Goal: Task Accomplishment & Management: Manage account settings

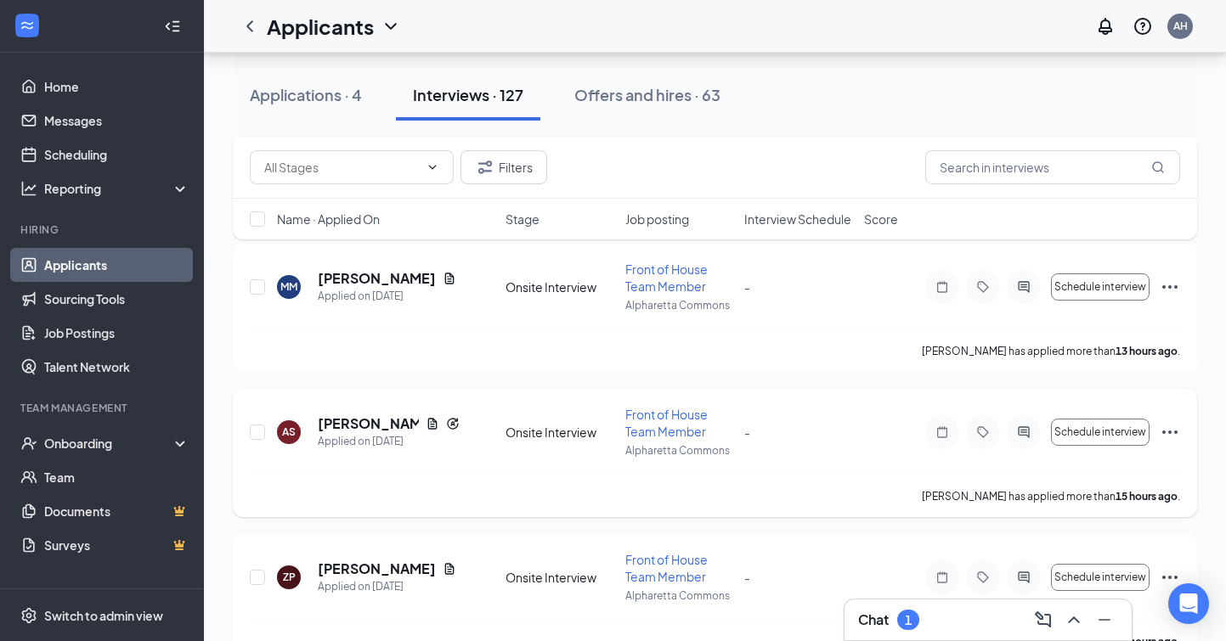
scroll to position [742, 0]
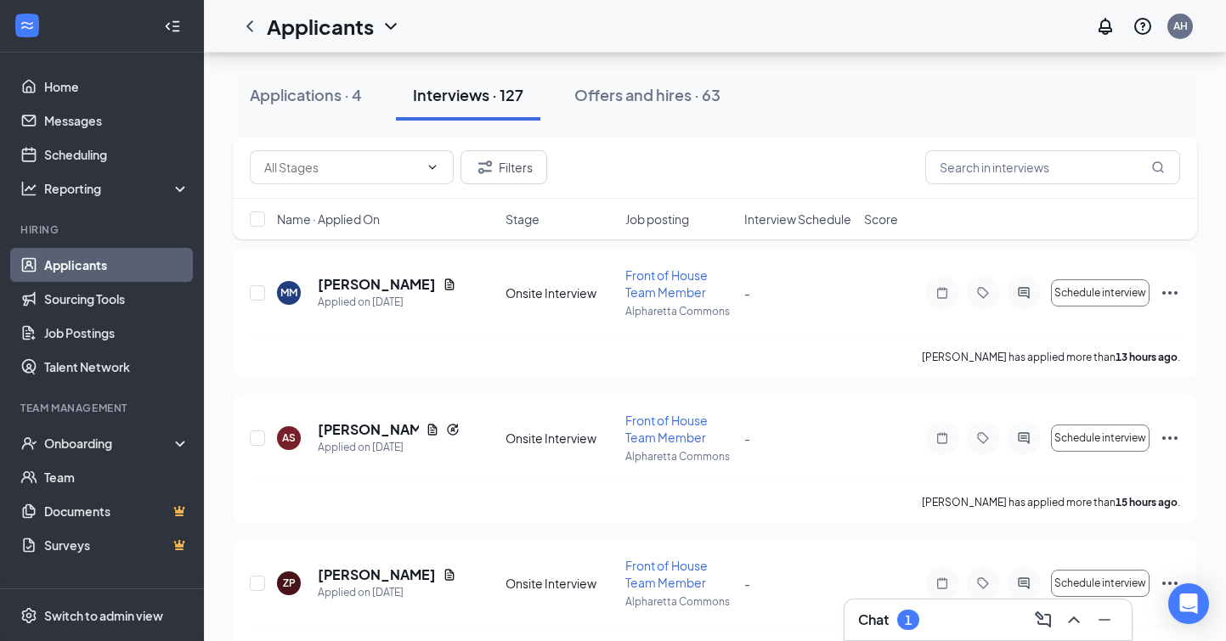
click at [969, 624] on div "Chat 1" at bounding box center [988, 619] width 260 height 27
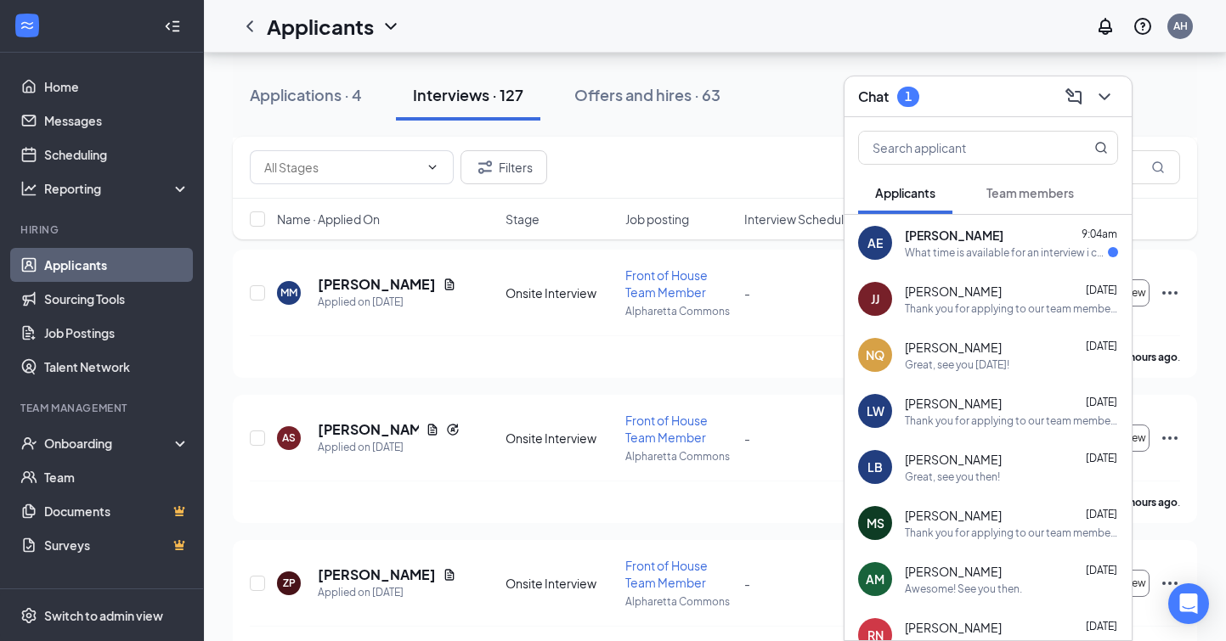
click at [994, 245] on div "What time is available for an interview i cannot view it on the link sent" at bounding box center [1006, 252] width 203 height 14
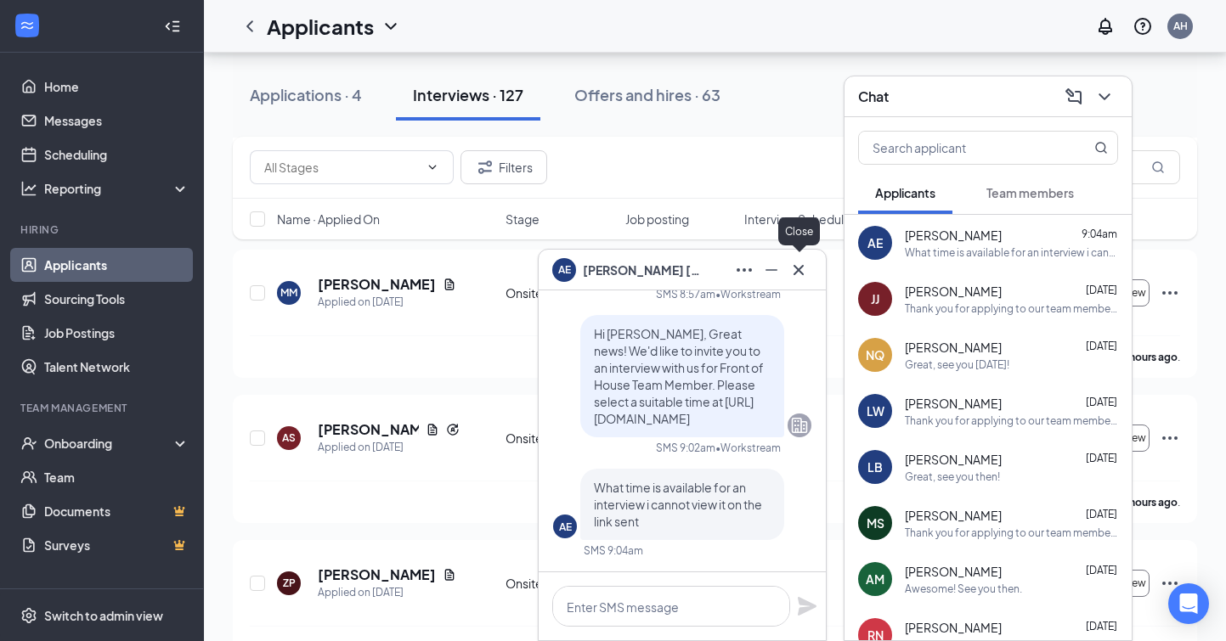
click at [799, 265] on icon "Cross" at bounding box center [798, 270] width 20 height 20
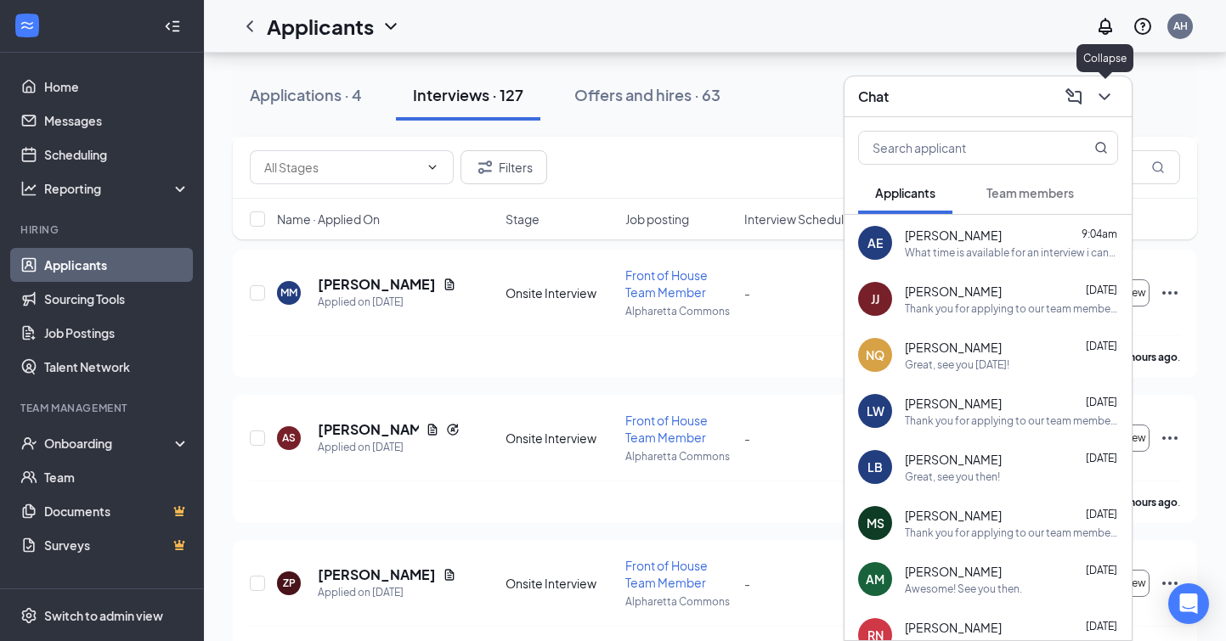
click at [1106, 96] on icon "ChevronDown" at bounding box center [1103, 96] width 11 height 7
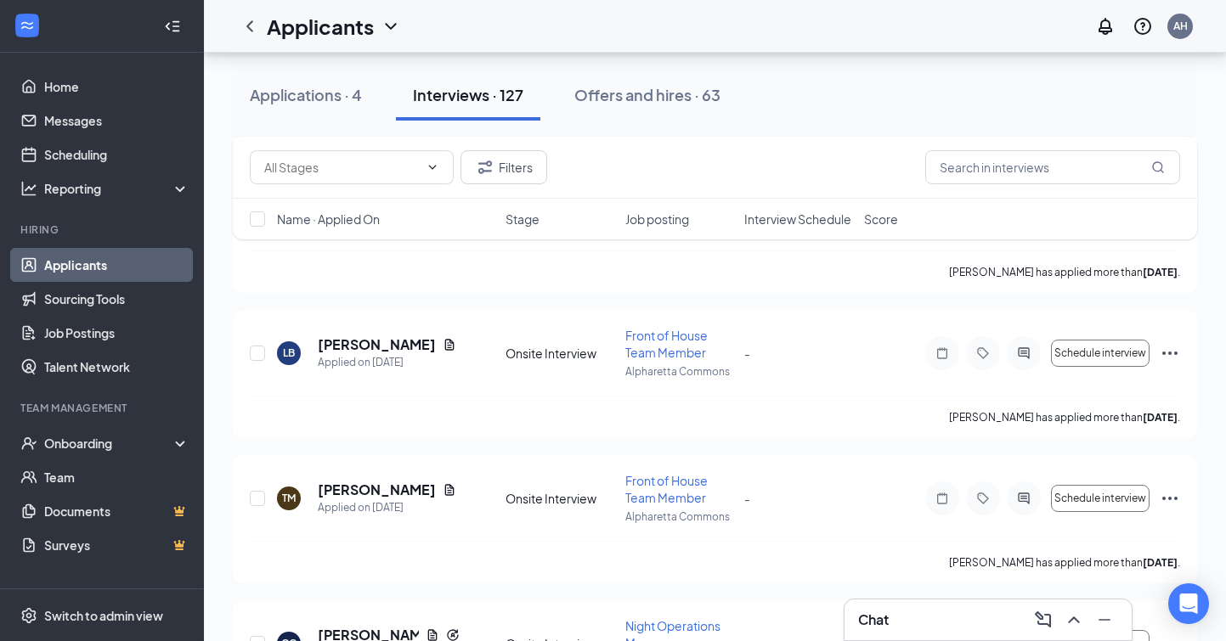
scroll to position [1844, 0]
click at [383, 340] on h5 "[PERSON_NAME]" at bounding box center [377, 344] width 118 height 19
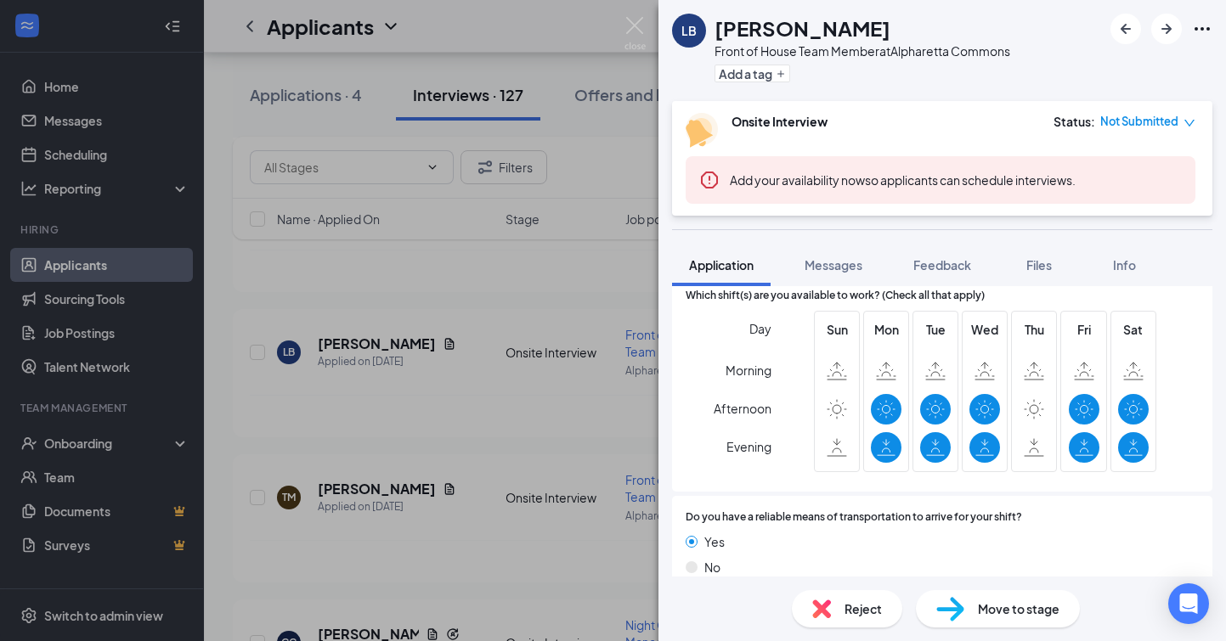
scroll to position [1108, 0]
click at [821, 610] on img at bounding box center [821, 609] width 19 height 19
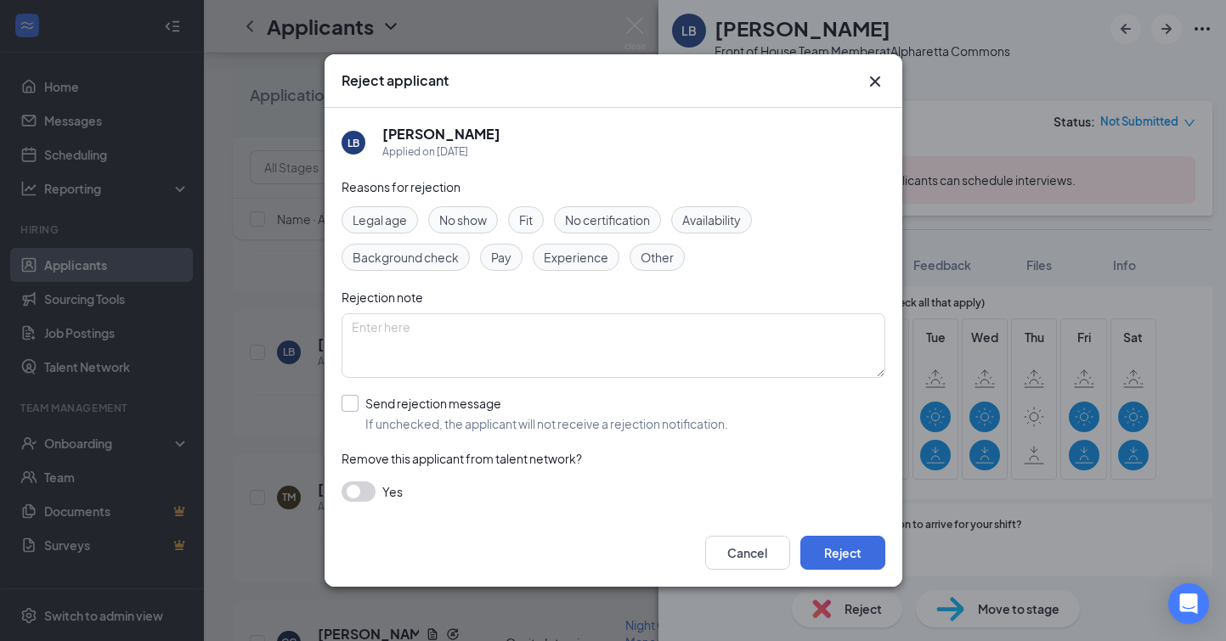
click at [352, 403] on div at bounding box center [349, 403] width 17 height 17
click at [352, 403] on input "Send rejection message If unchecked, the applicant will not receive a rejection…" at bounding box center [534, 413] width 386 height 37
checkbox input "true"
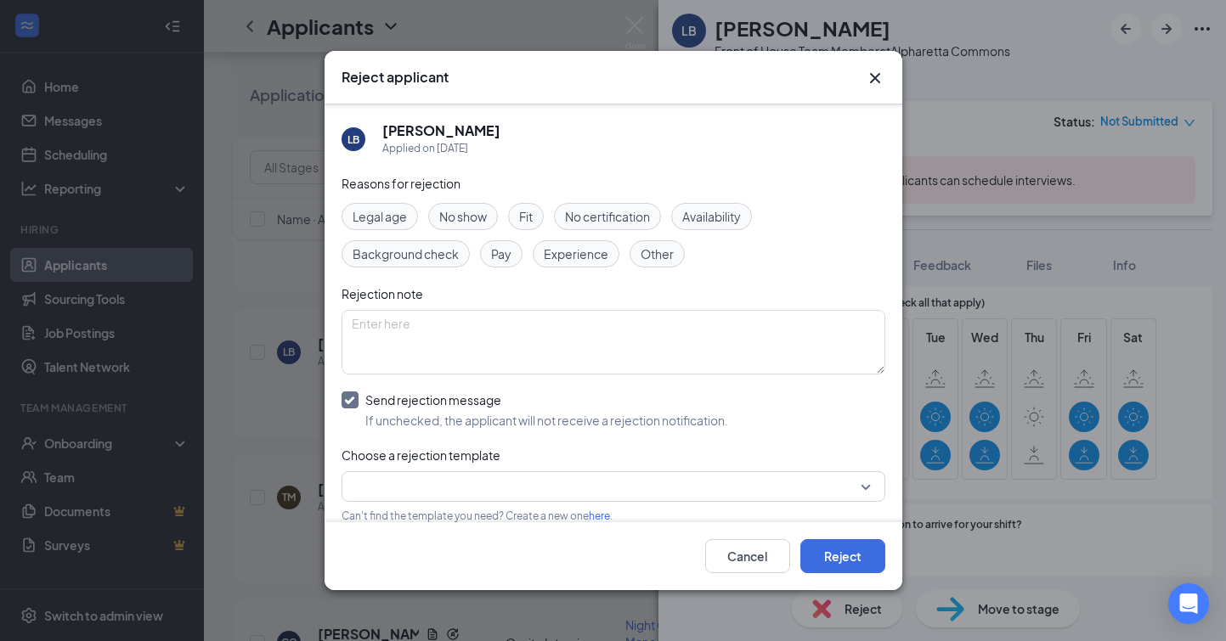
scroll to position [65, 0]
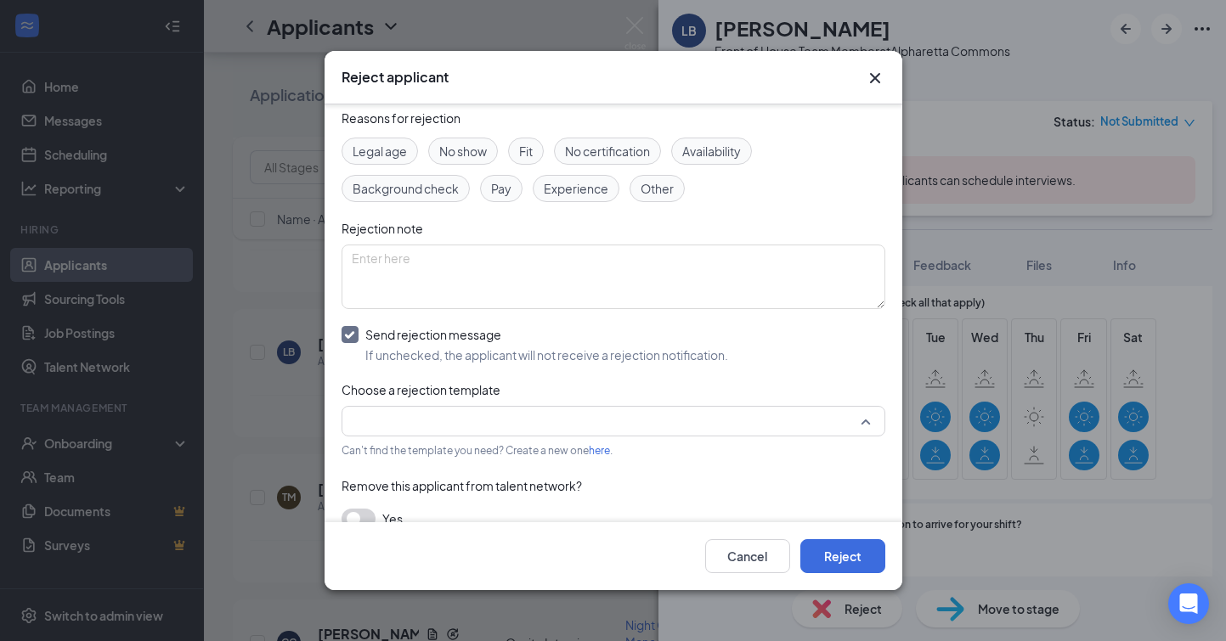
click at [489, 424] on input "search" at bounding box center [607, 421] width 511 height 29
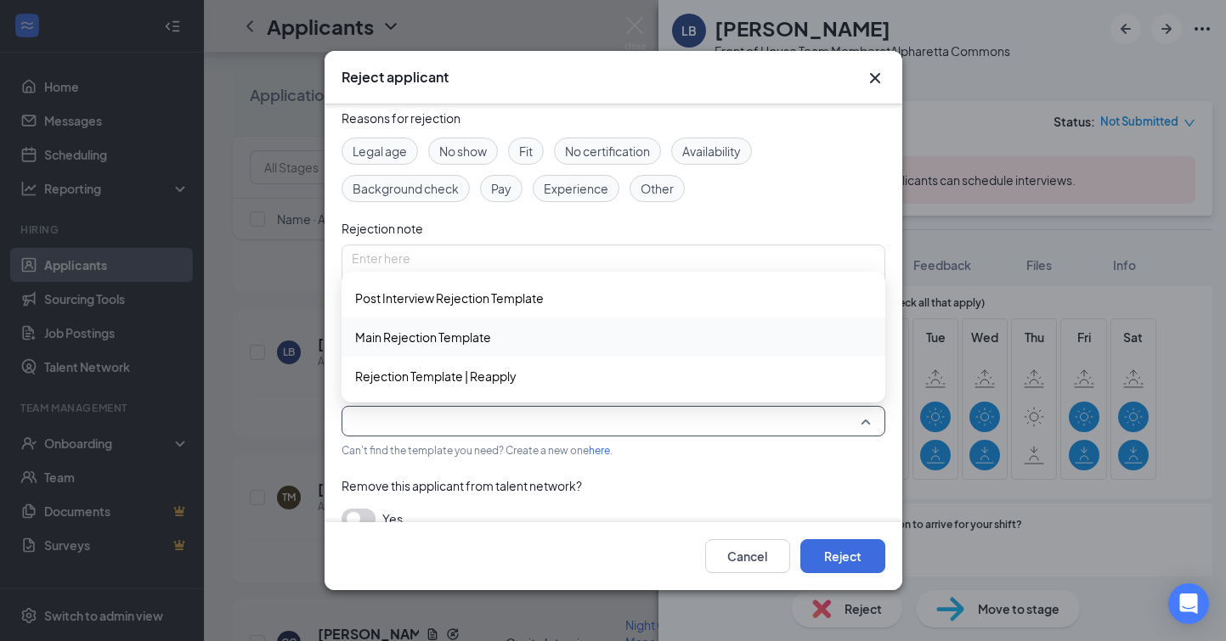
click at [496, 347] on div "Main Rejection Template" at bounding box center [613, 337] width 544 height 39
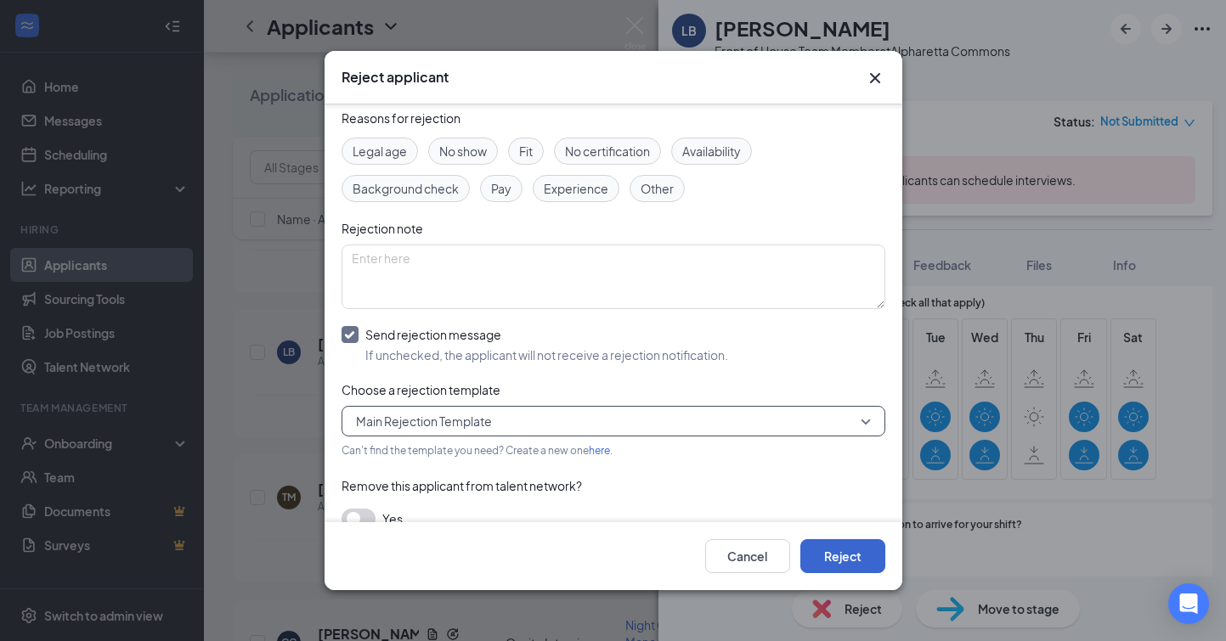
click at [850, 558] on button "Reject" at bounding box center [842, 556] width 85 height 34
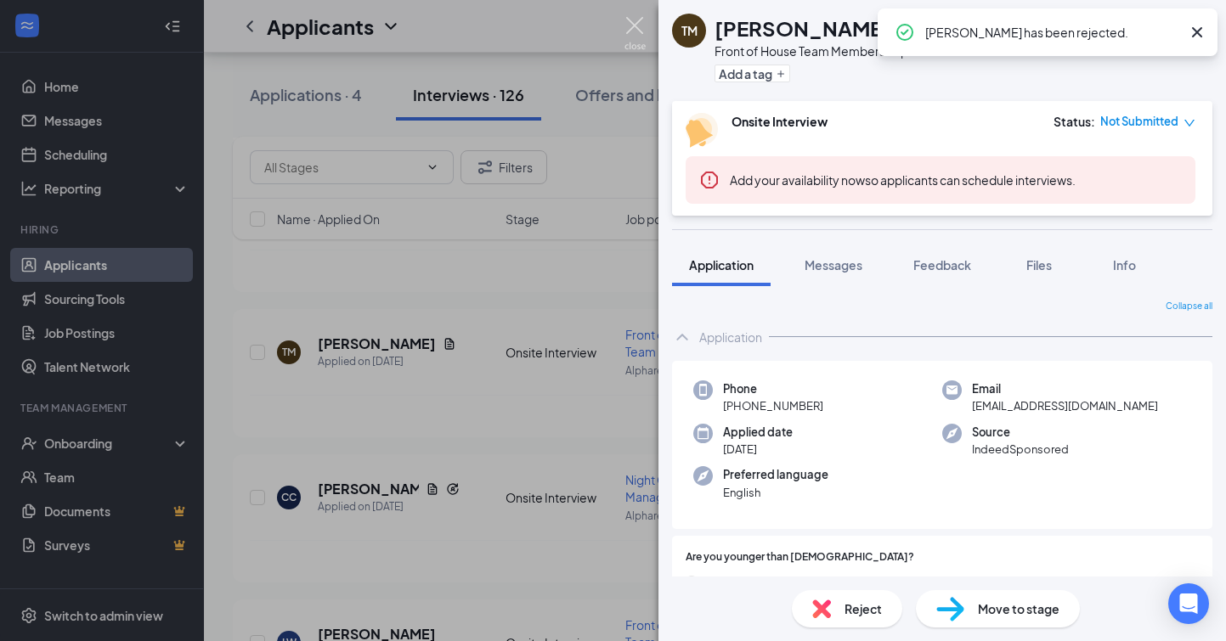
click at [626, 25] on img at bounding box center [634, 33] width 21 height 33
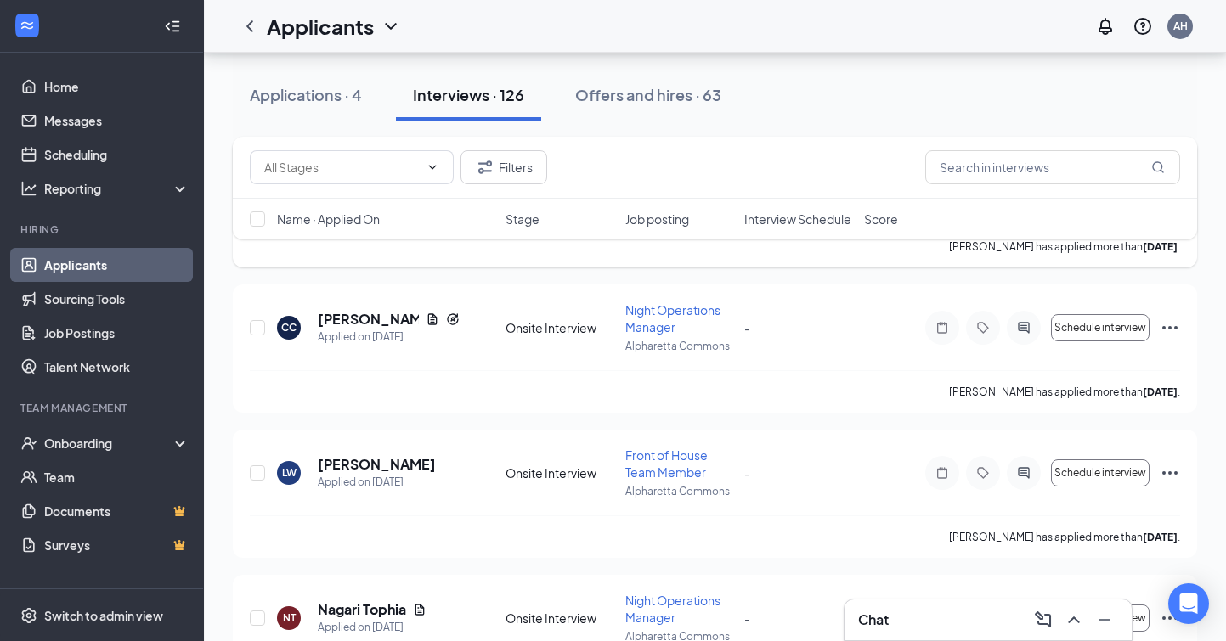
scroll to position [2020, 0]
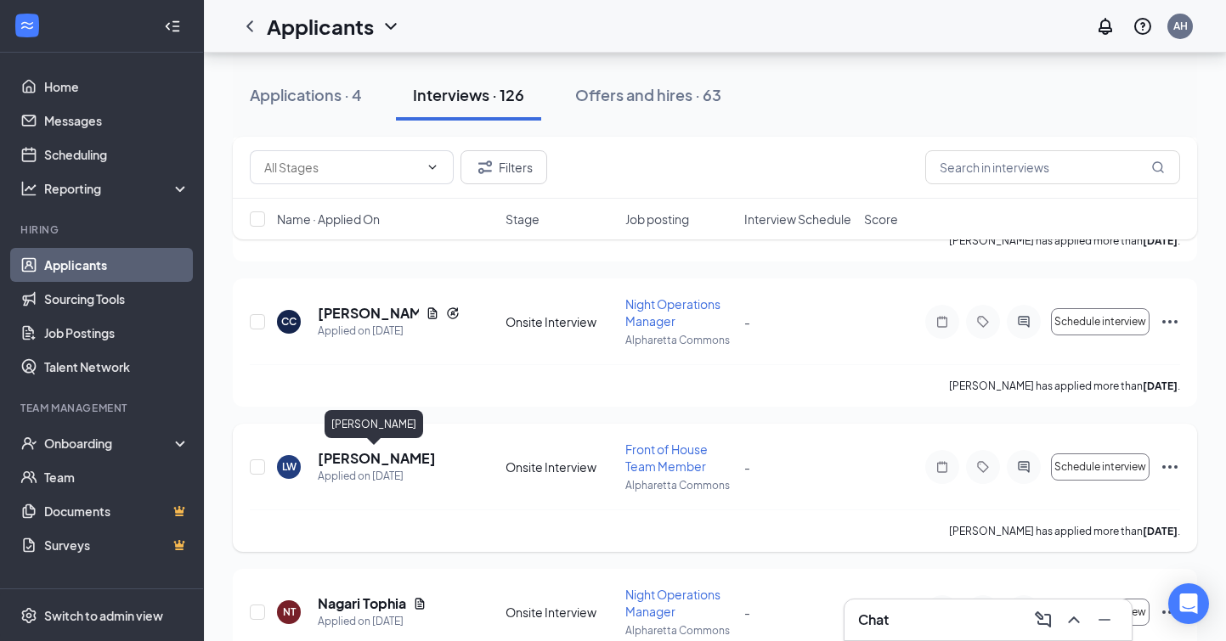
click at [381, 454] on h5 "[PERSON_NAME]" at bounding box center [377, 458] width 118 height 19
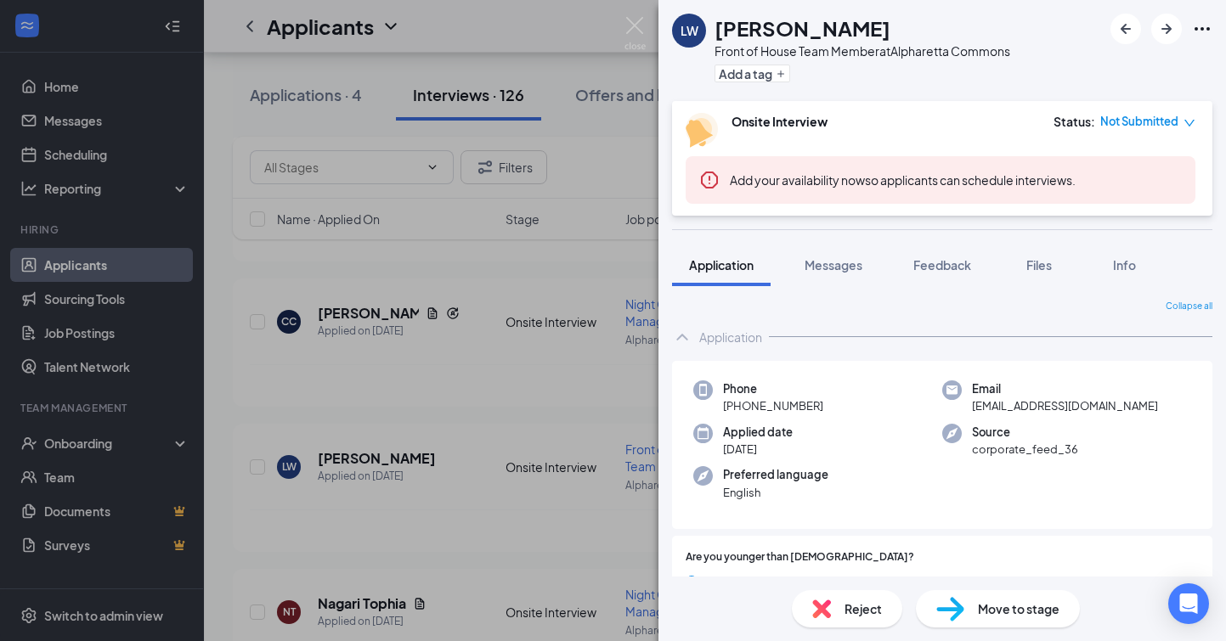
click at [815, 601] on img at bounding box center [821, 609] width 19 height 19
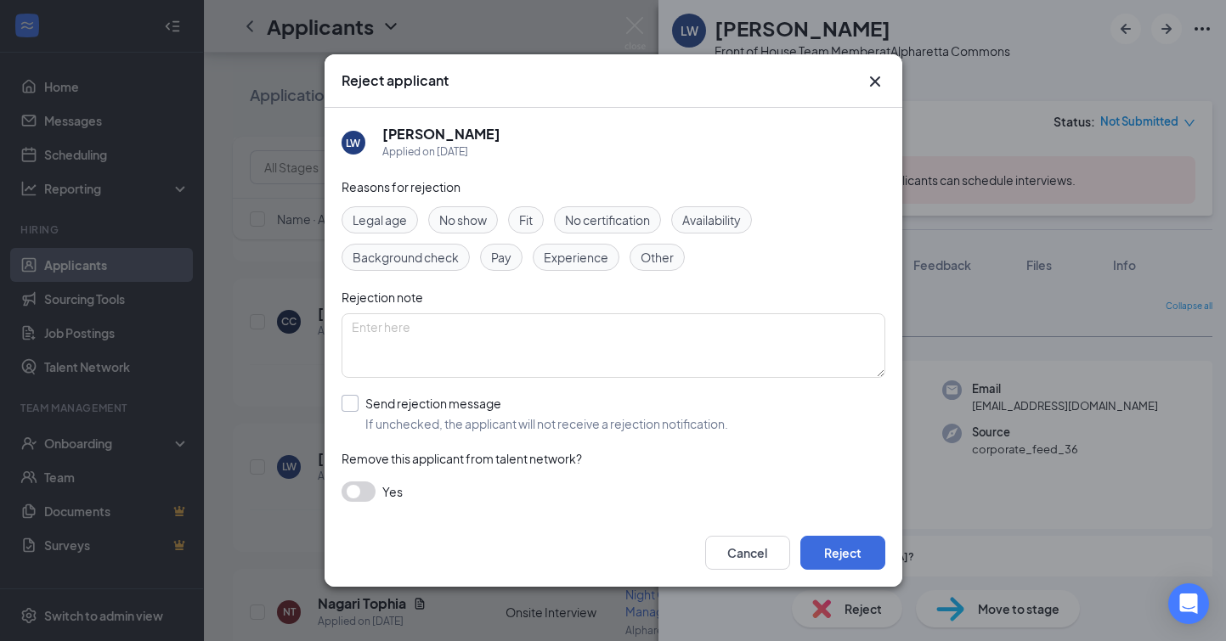
click at [350, 397] on input "Send rejection message If unchecked, the applicant will not receive a rejection…" at bounding box center [534, 413] width 386 height 37
checkbox input "true"
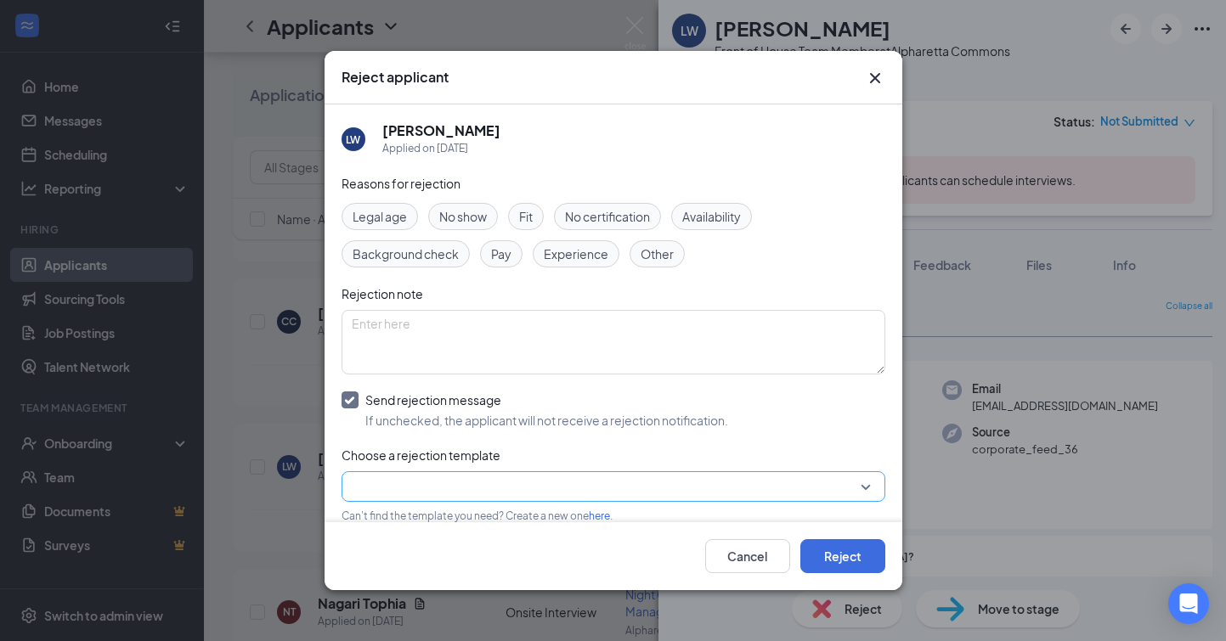
click at [500, 487] on input "search" at bounding box center [607, 486] width 511 height 29
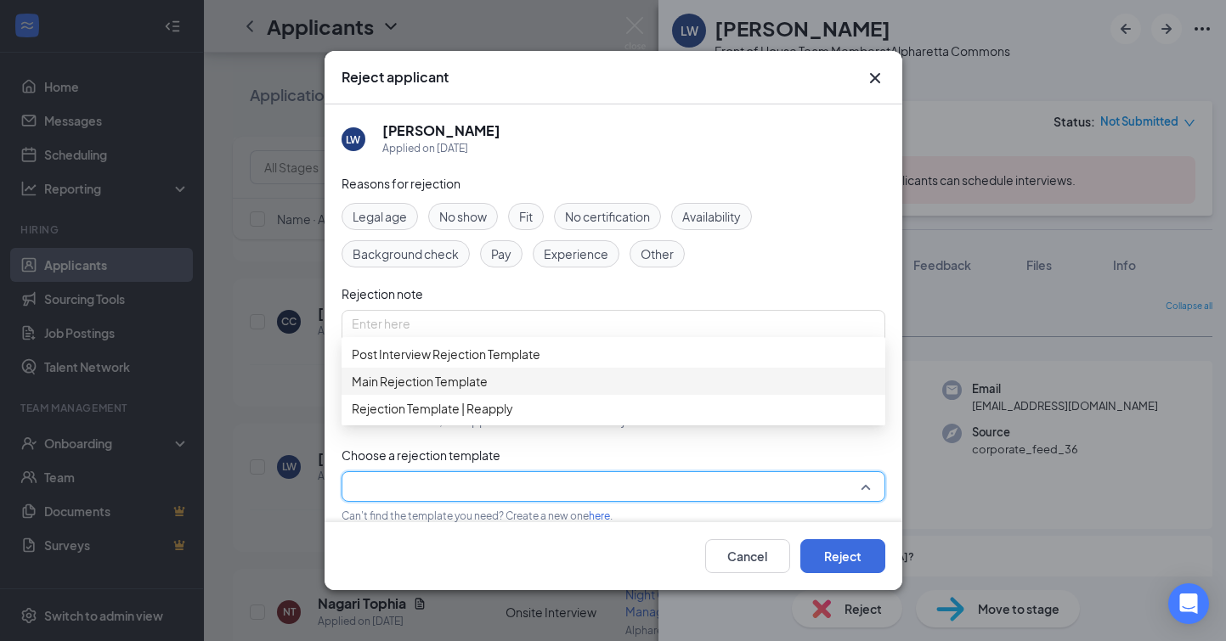
click at [480, 390] on div "Main Rejection Template" at bounding box center [613, 381] width 544 height 27
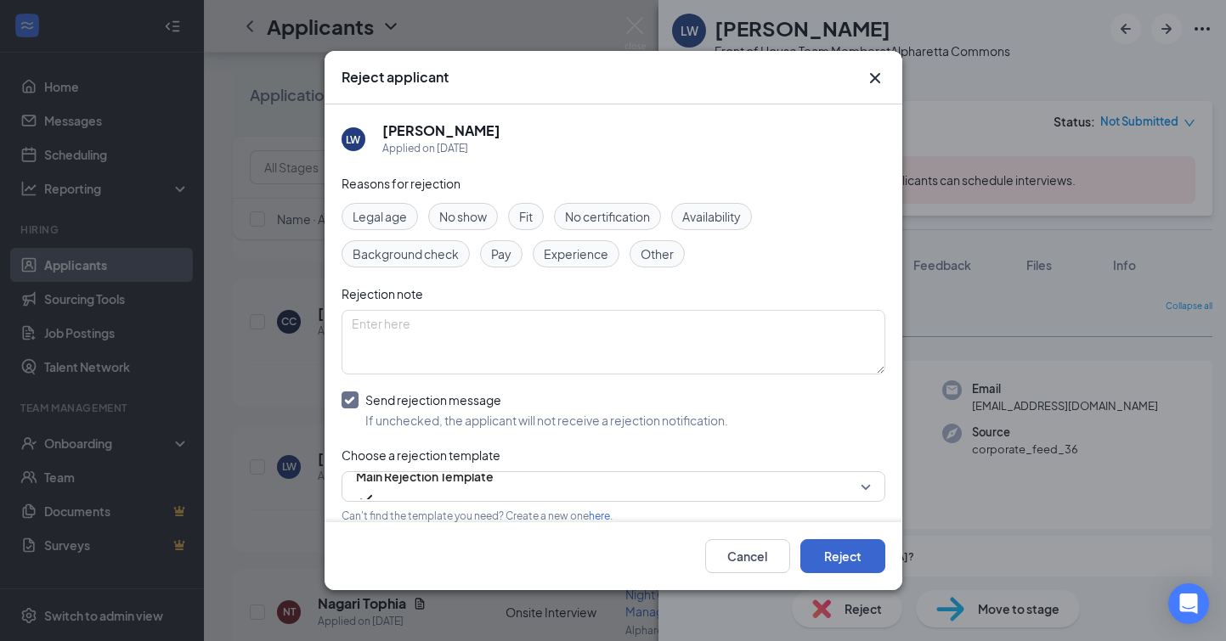
click at [845, 557] on button "Reject" at bounding box center [842, 556] width 85 height 34
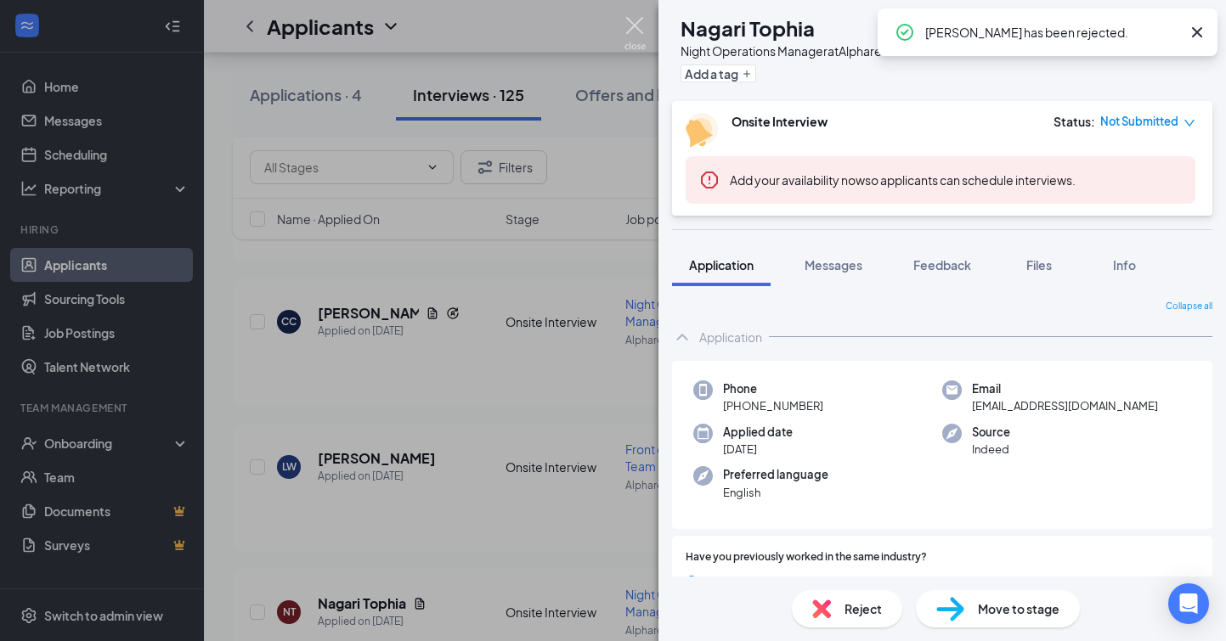
click at [630, 23] on img at bounding box center [634, 33] width 21 height 33
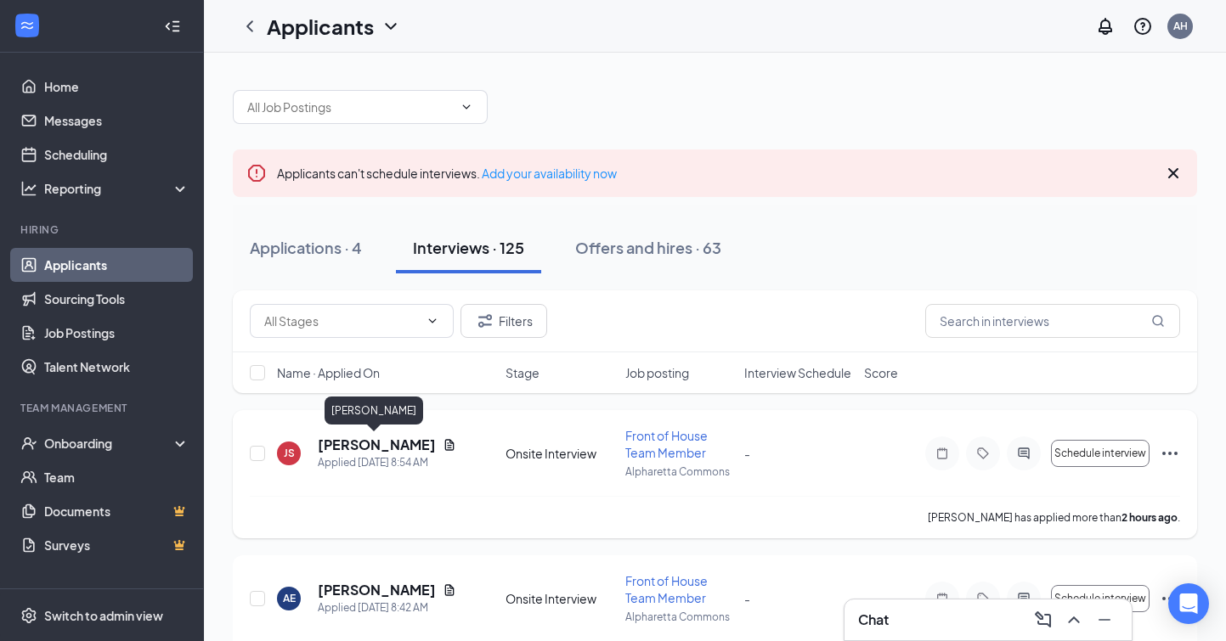
click at [386, 443] on h5 "[PERSON_NAME]" at bounding box center [377, 445] width 118 height 19
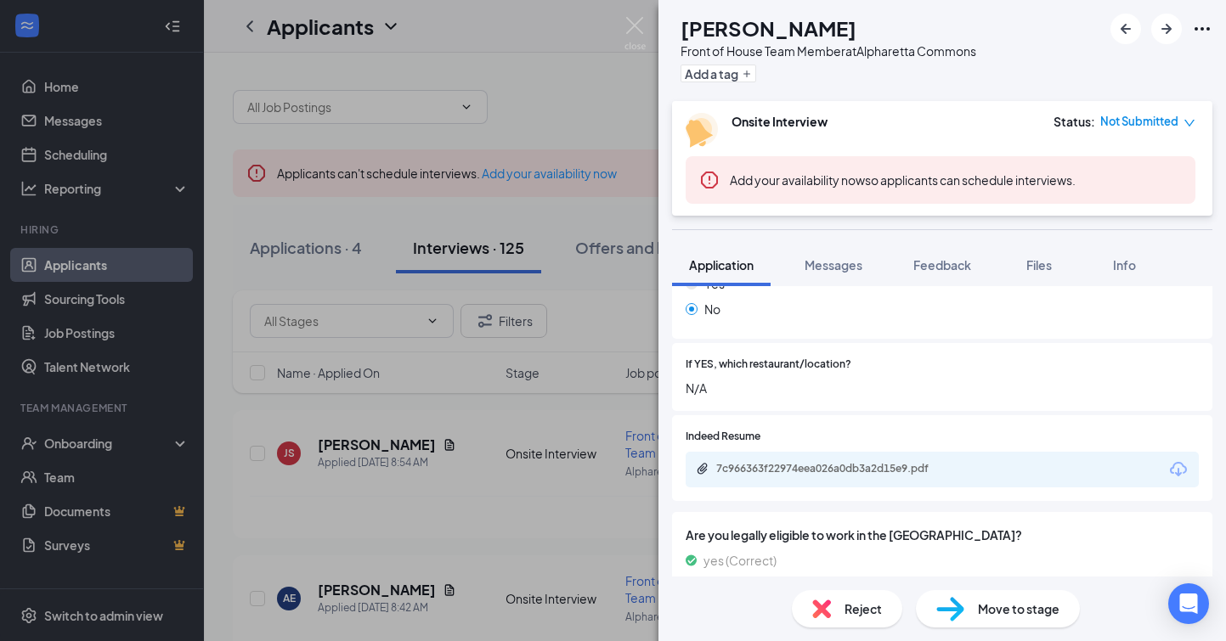
scroll to position [538, 0]
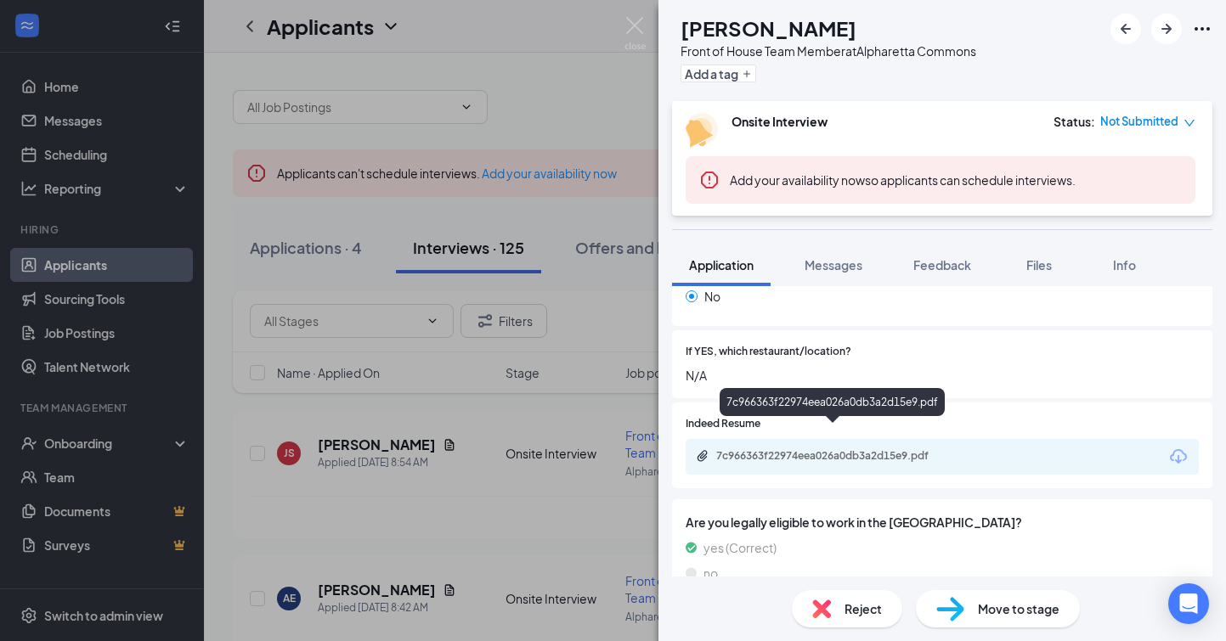
click at [825, 449] on div "7c966363f22974eea026a0db3a2d15e9.pdf" at bounding box center [835, 456] width 238 height 14
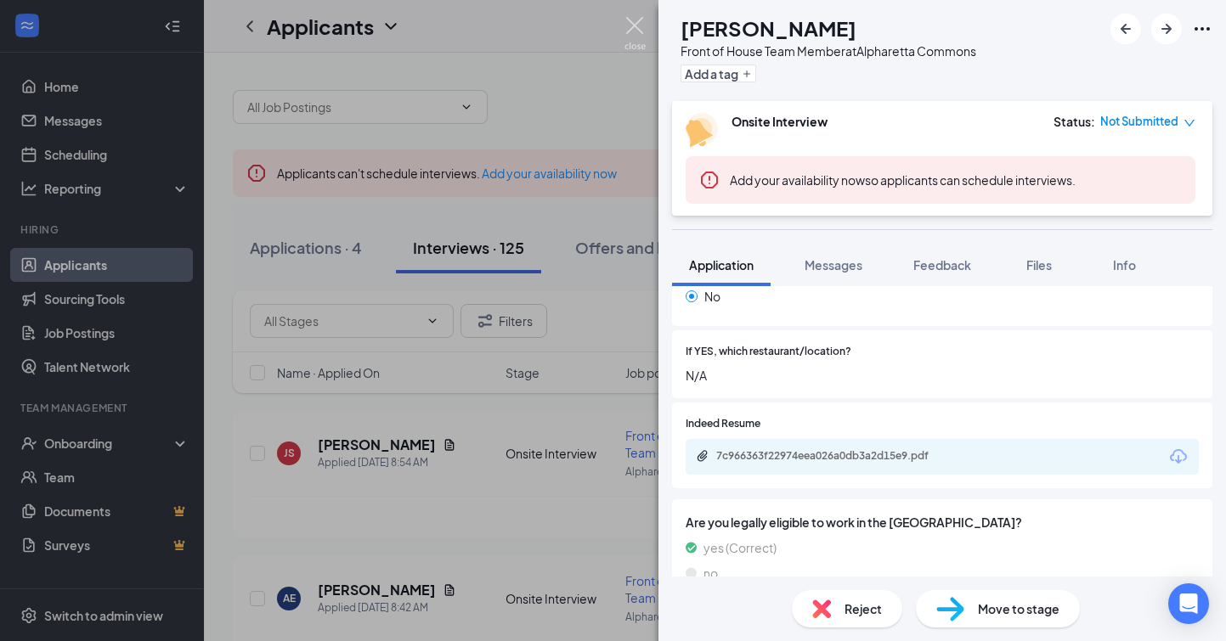
click at [633, 33] on img at bounding box center [634, 33] width 21 height 33
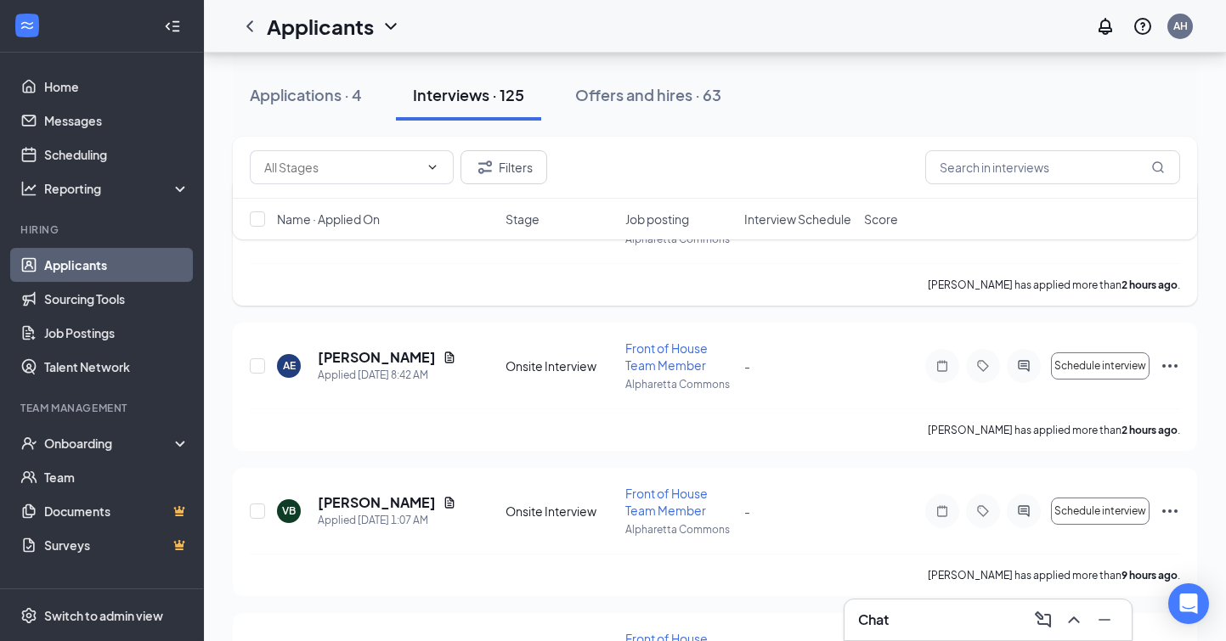
scroll to position [236, 0]
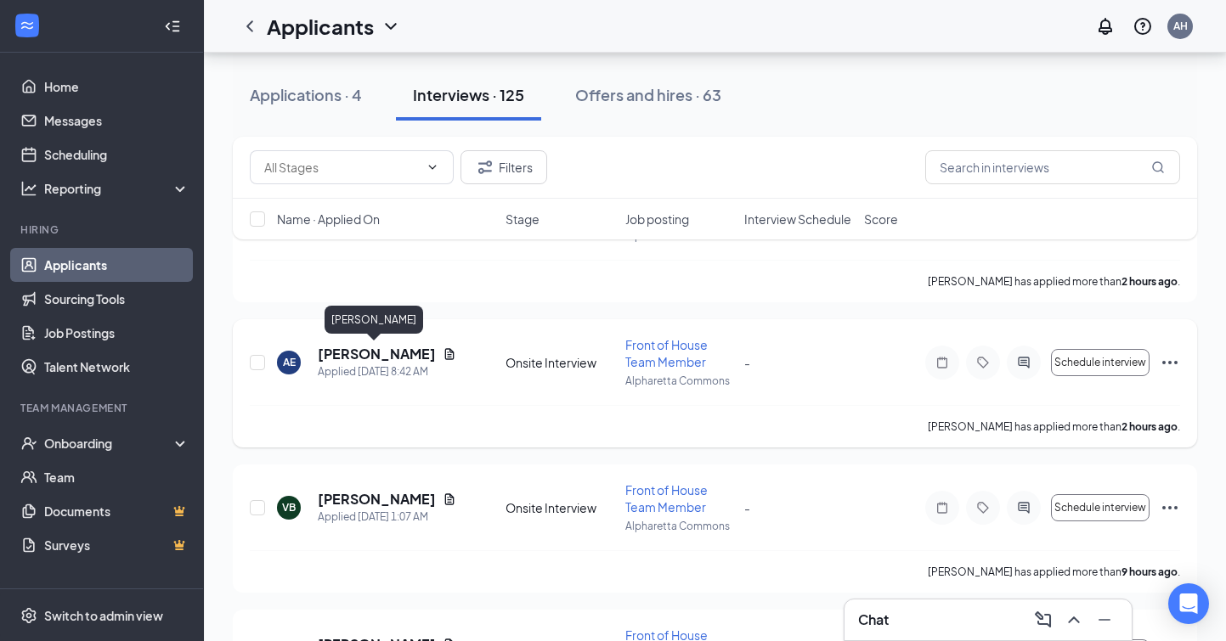
click at [381, 356] on h5 "[PERSON_NAME]" at bounding box center [377, 354] width 118 height 19
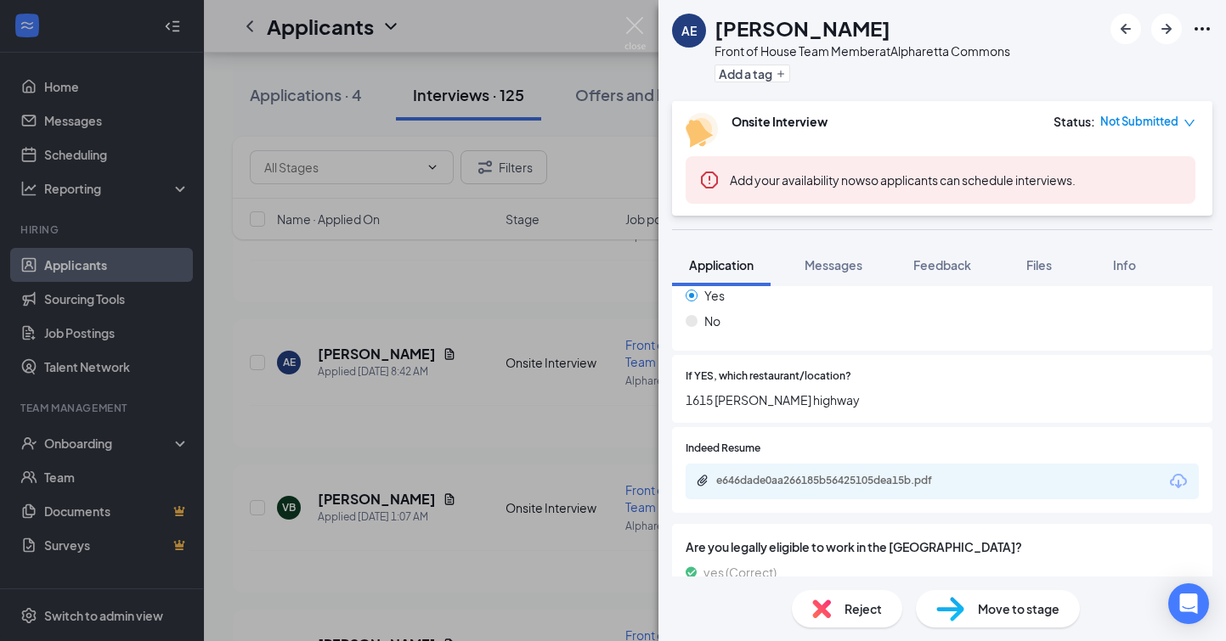
scroll to position [525, 0]
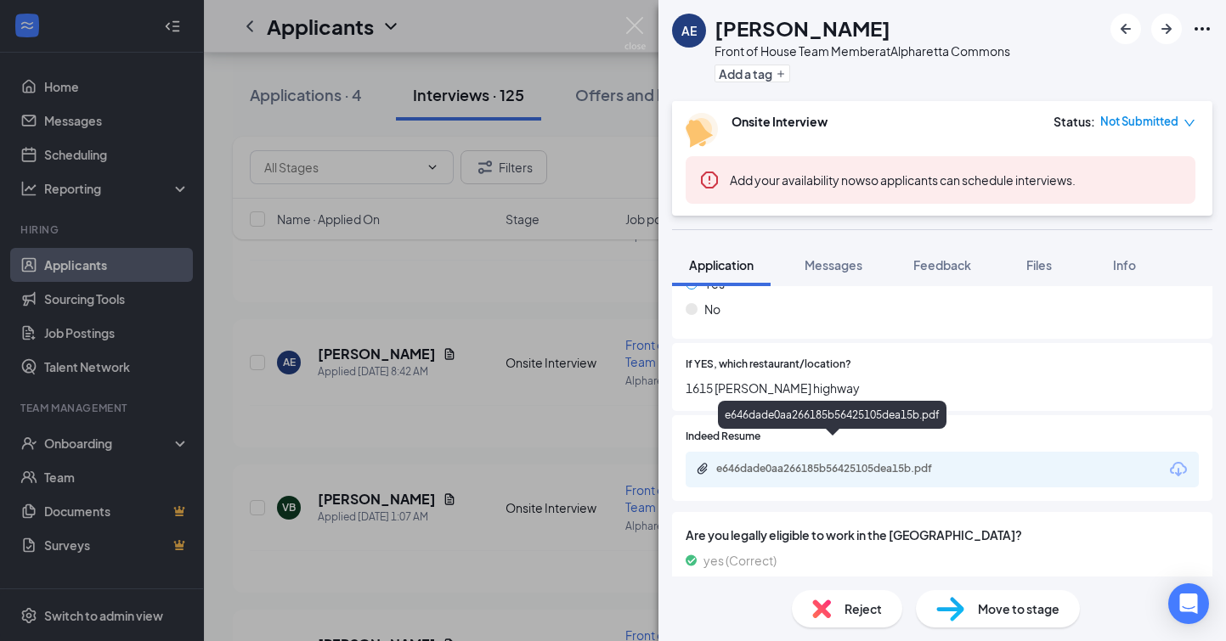
click at [852, 462] on div "e646dade0aa266185b56425105dea15b.pdf" at bounding box center [835, 469] width 238 height 14
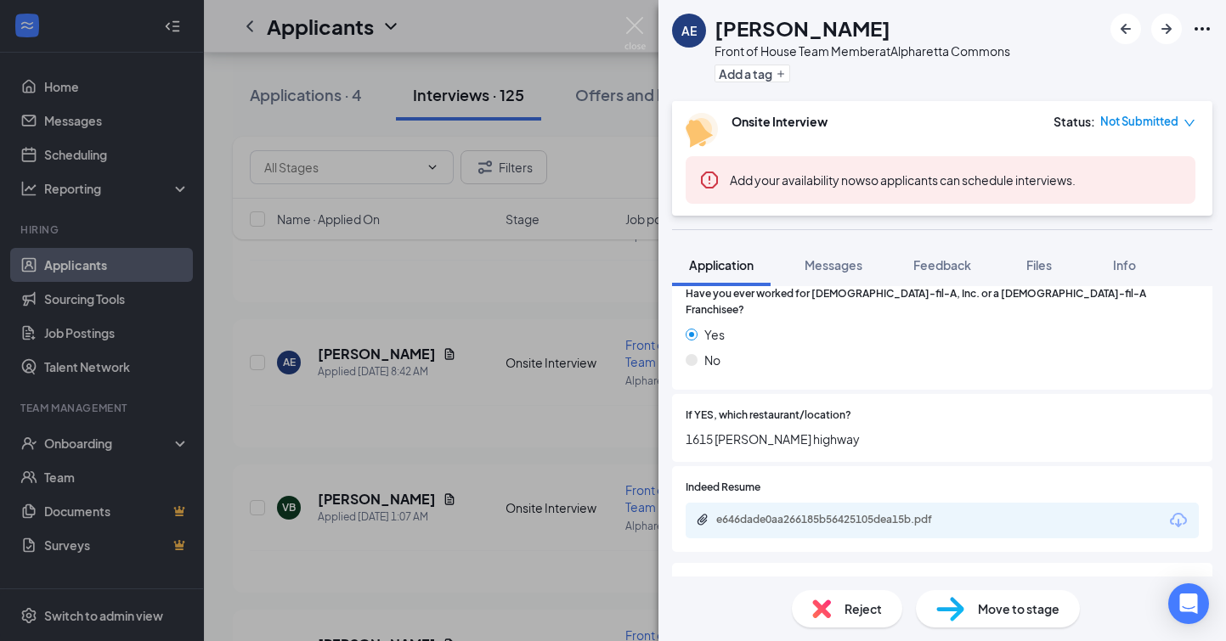
scroll to position [449, 0]
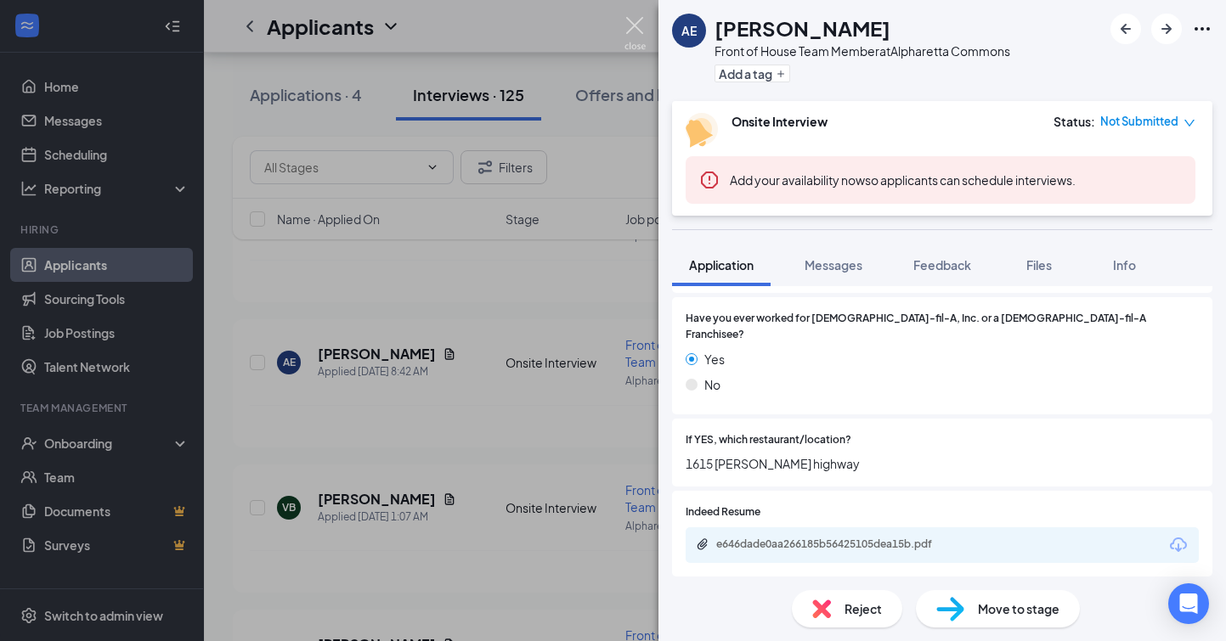
click at [632, 20] on img at bounding box center [634, 33] width 21 height 33
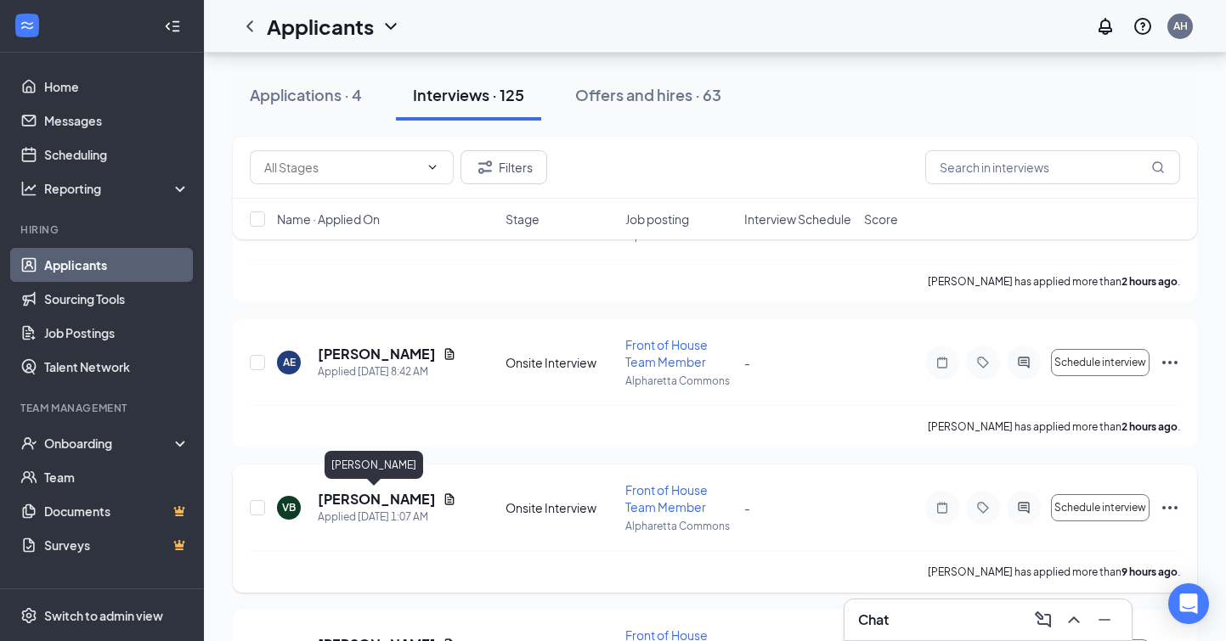
click at [370, 501] on h5 "[PERSON_NAME]" at bounding box center [377, 499] width 118 height 19
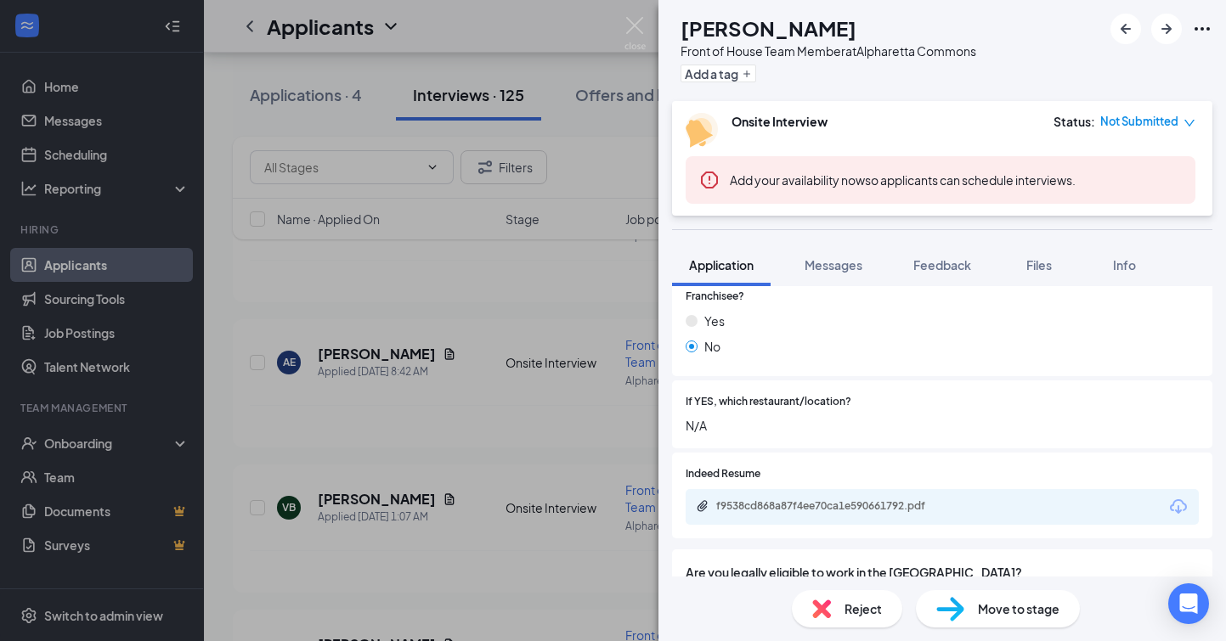
scroll to position [500, 0]
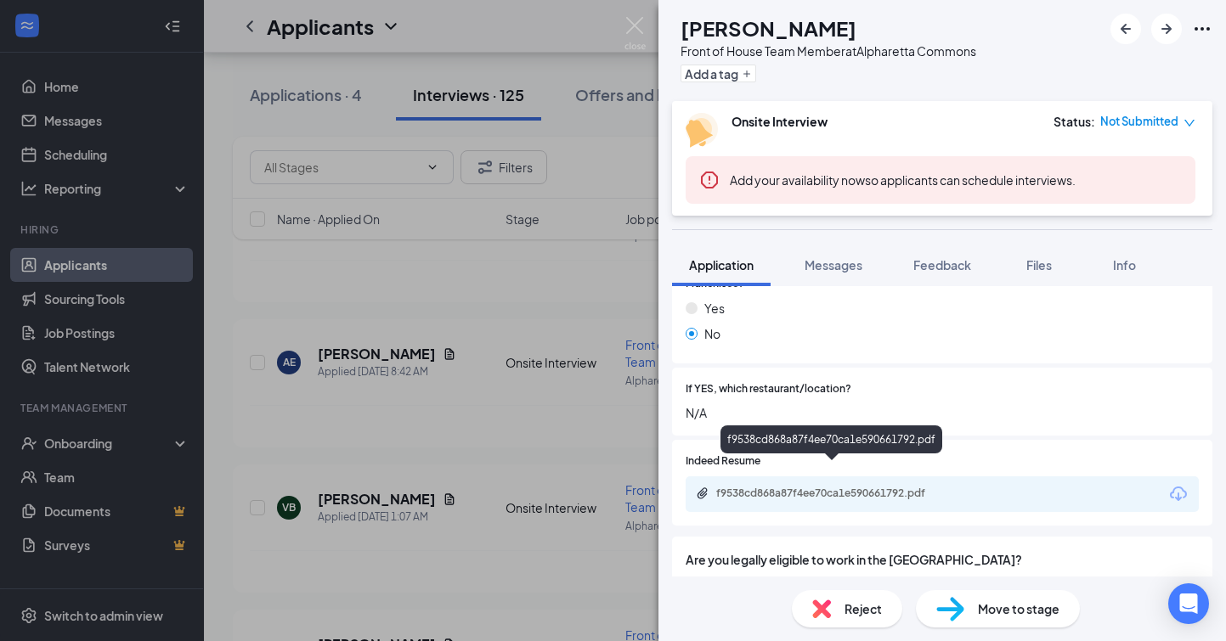
click at [859, 487] on div "f9538cd868a87f4ee70ca1e590661792.pdf" at bounding box center [835, 494] width 238 height 14
click at [639, 30] on img at bounding box center [634, 33] width 21 height 33
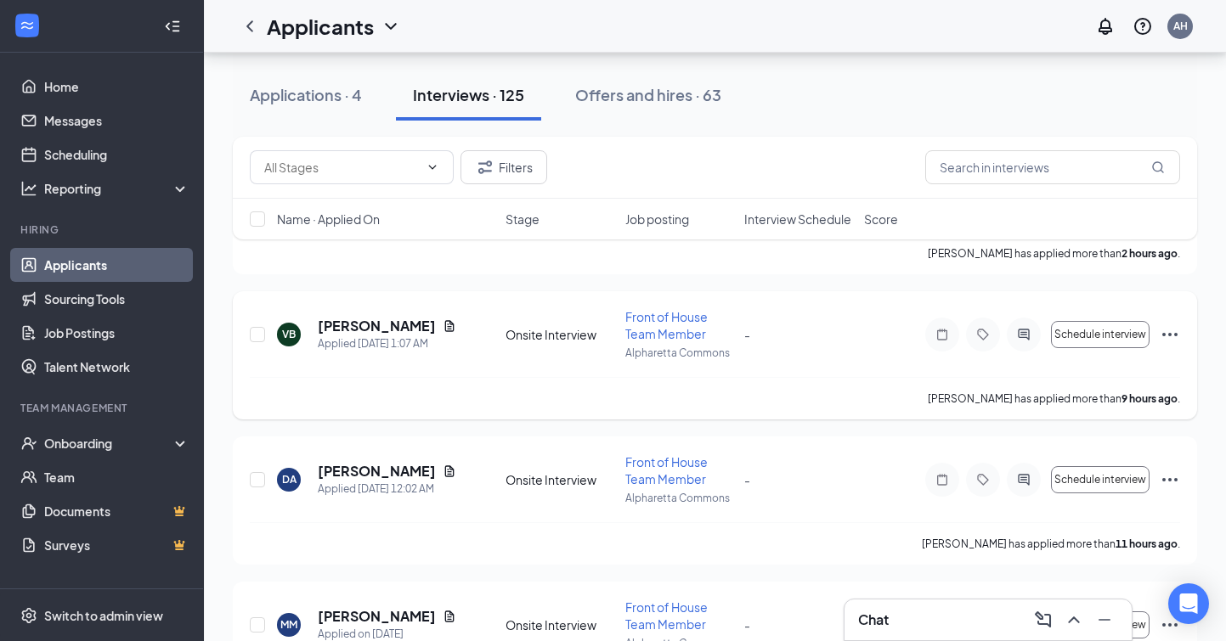
scroll to position [473, 0]
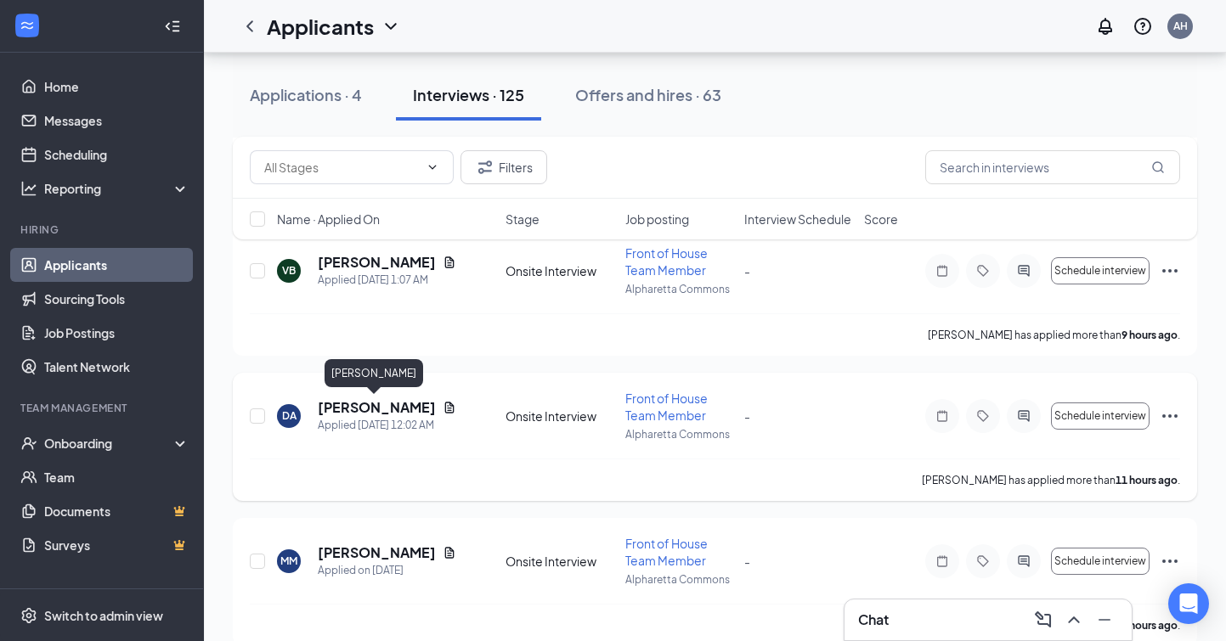
click at [392, 412] on h5 "[PERSON_NAME]" at bounding box center [377, 407] width 118 height 19
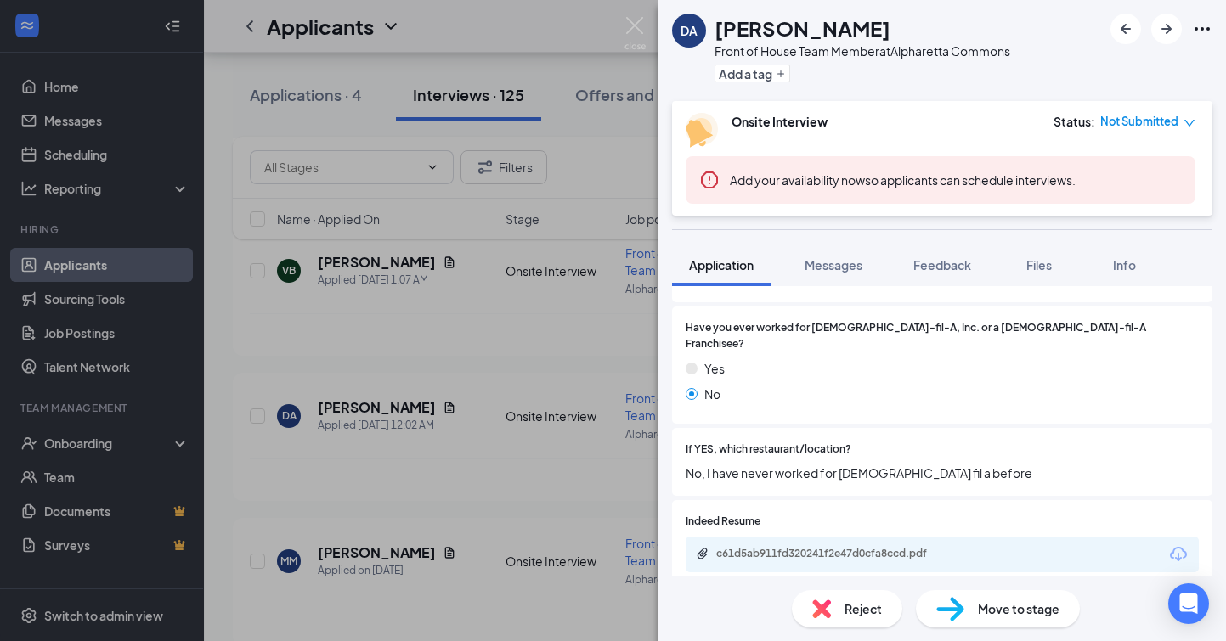
scroll to position [478, 0]
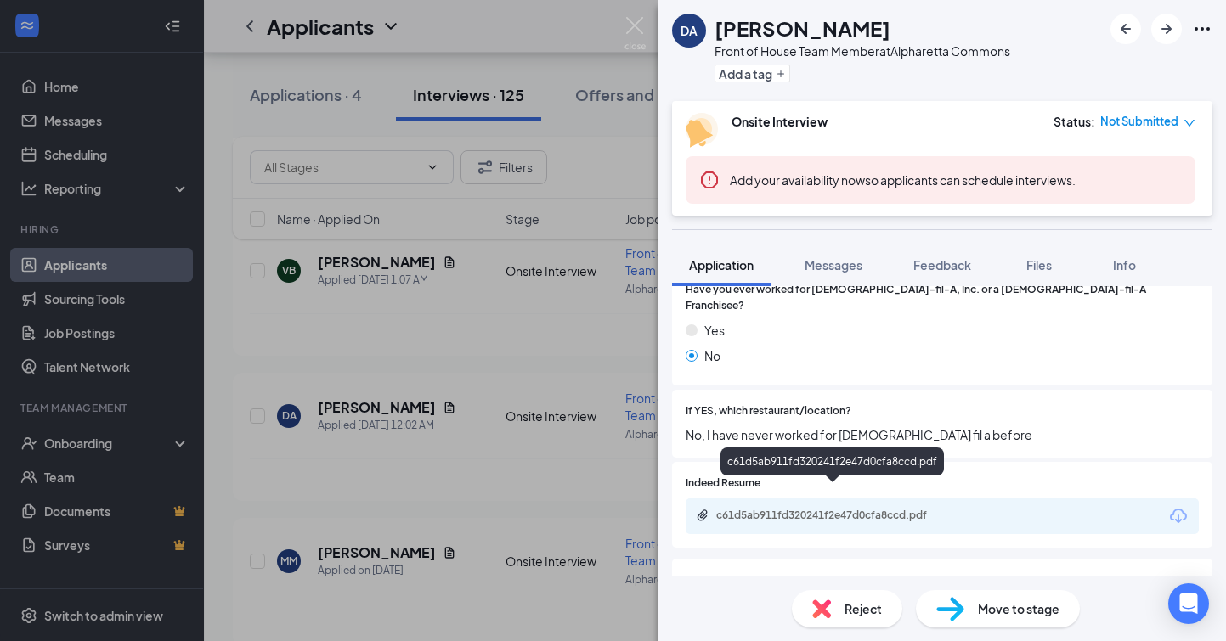
click at [822, 509] on div "c61d5ab911fd320241f2e47d0cfa8ccd.pdf" at bounding box center [833, 517] width 275 height 16
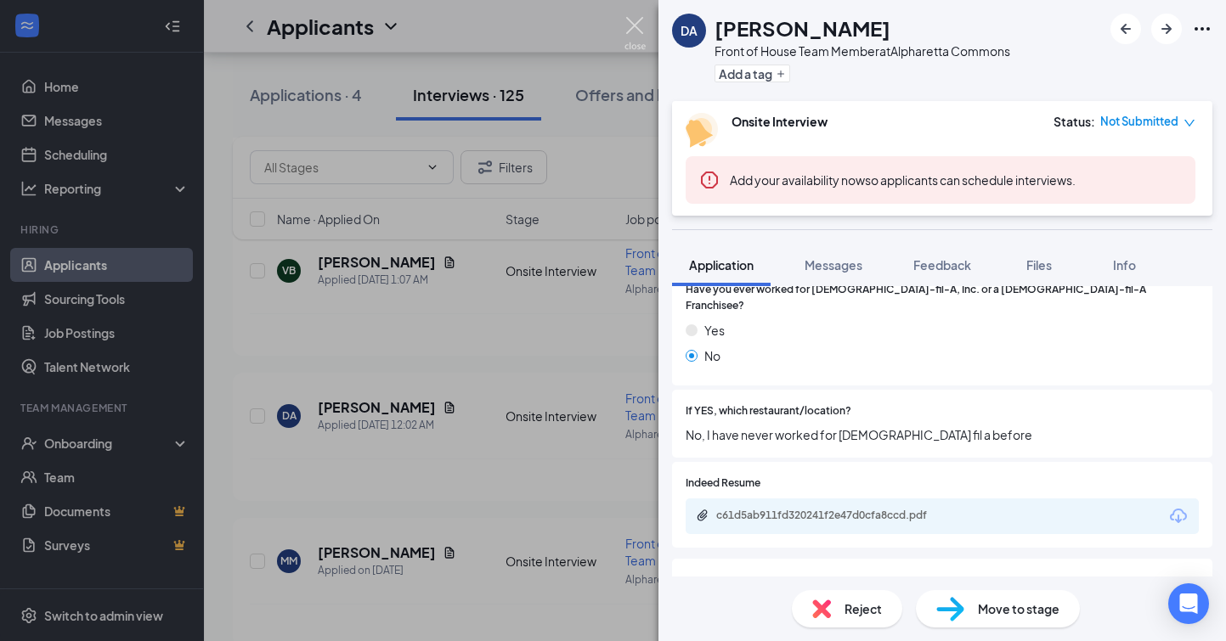
click at [635, 24] on img at bounding box center [634, 33] width 21 height 33
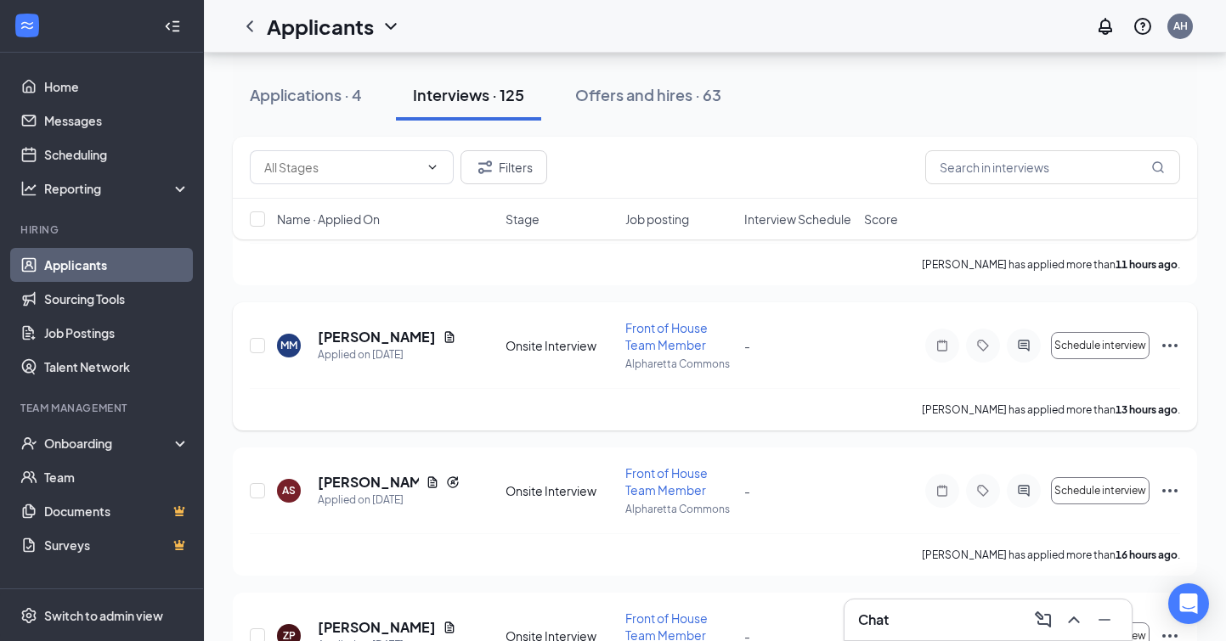
scroll to position [687, 0]
click at [387, 337] on h5 "[PERSON_NAME]" at bounding box center [377, 339] width 118 height 19
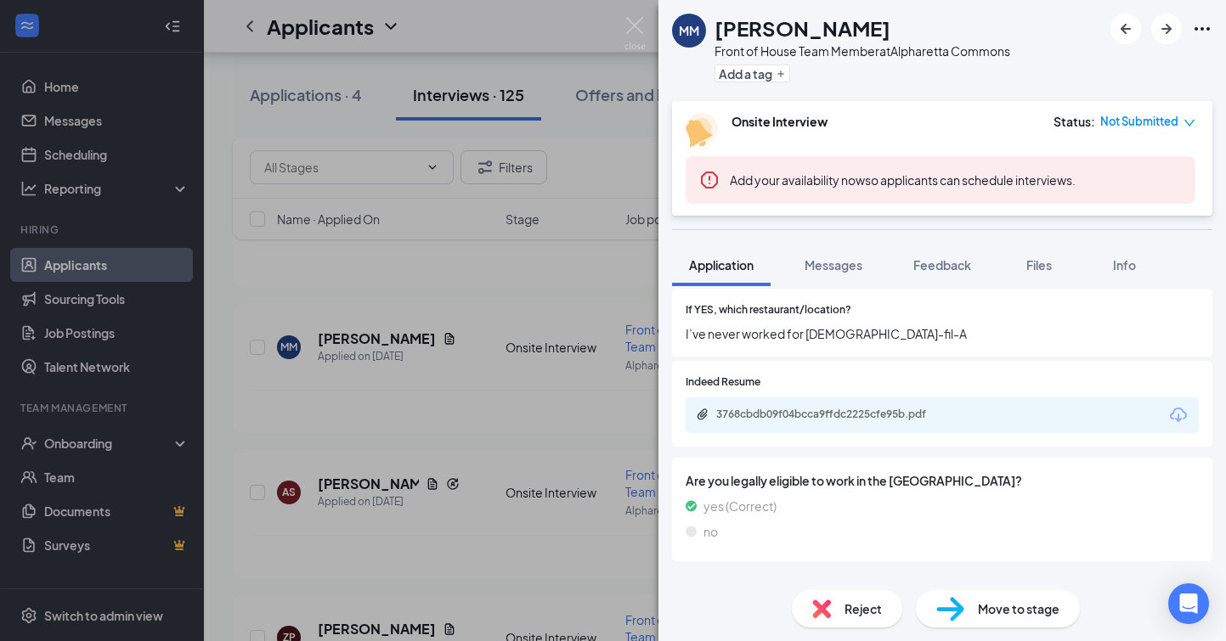
scroll to position [581, 0]
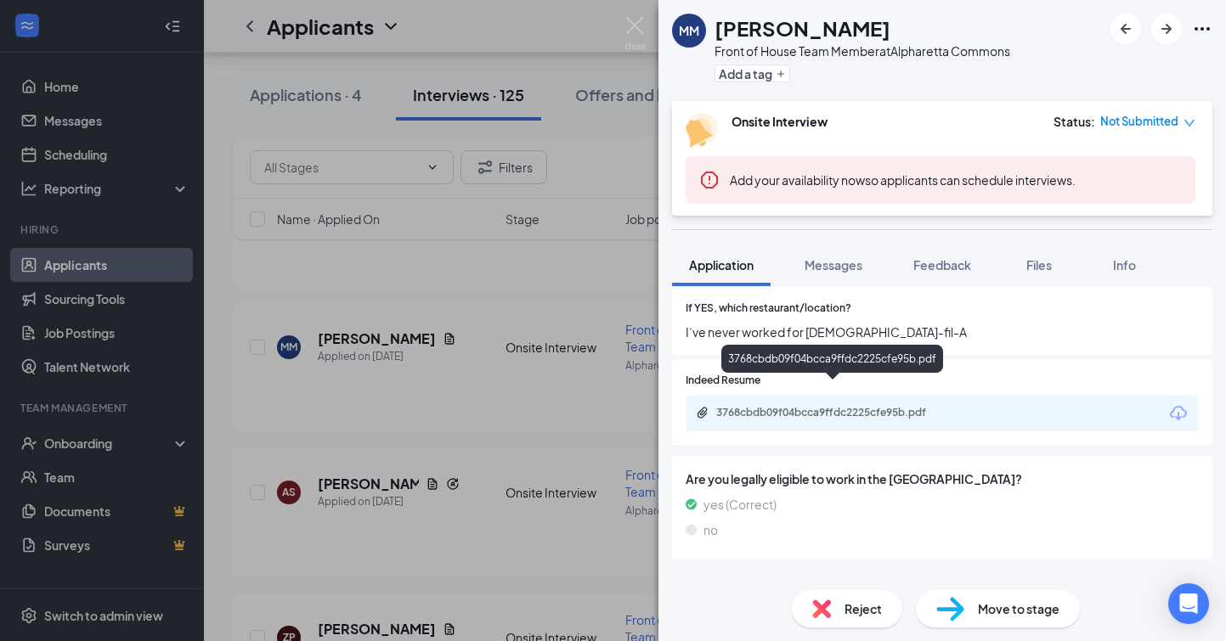
click at [825, 406] on div "3768cbdb09f04bcca9ffdc2225cfe95b.pdf" at bounding box center [835, 413] width 238 height 14
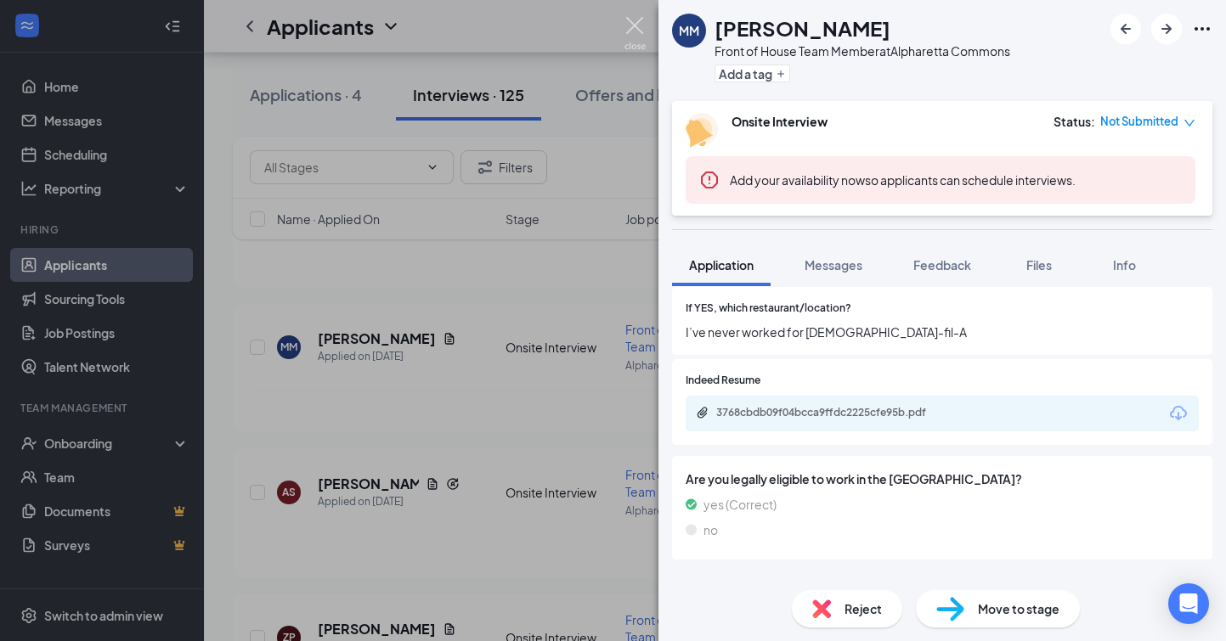
click at [635, 25] on img at bounding box center [634, 33] width 21 height 33
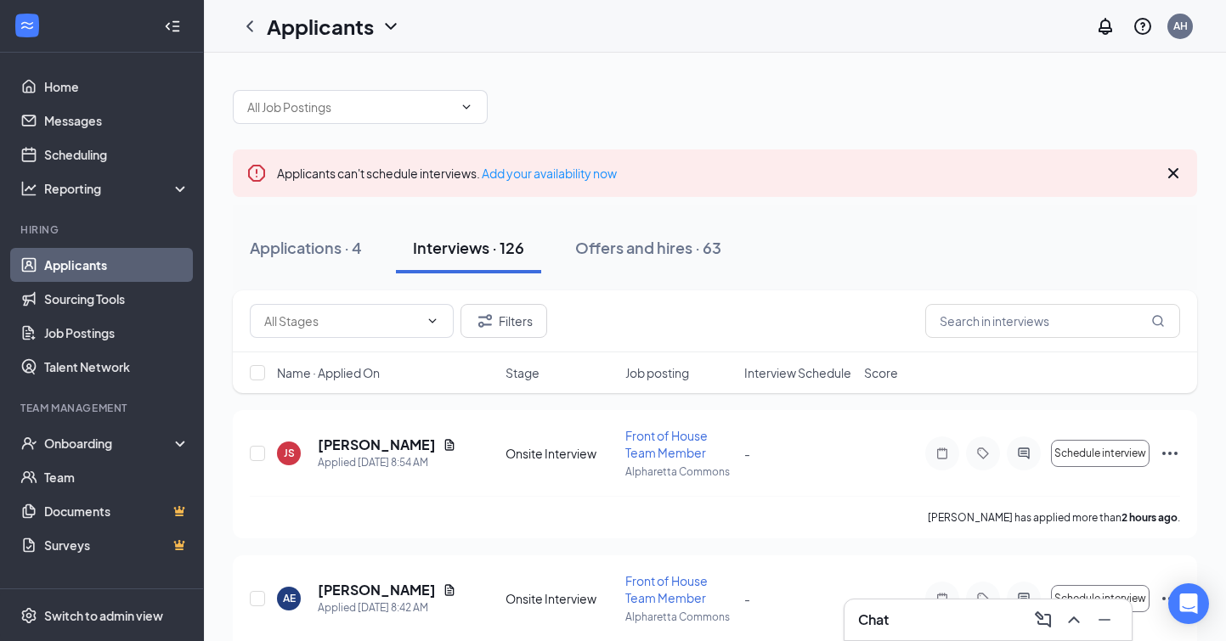
click at [1168, 175] on icon "Cross" at bounding box center [1173, 173] width 20 height 20
